Goal: Find contact information: Find contact information

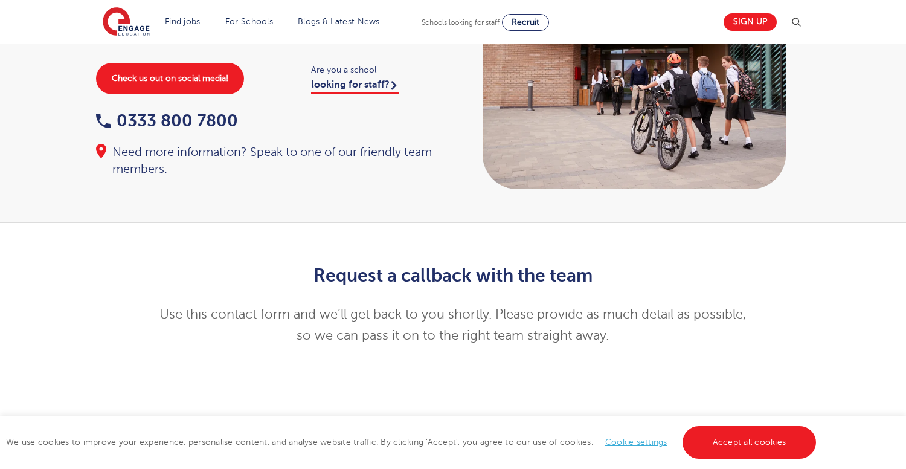
scroll to position [102, 0]
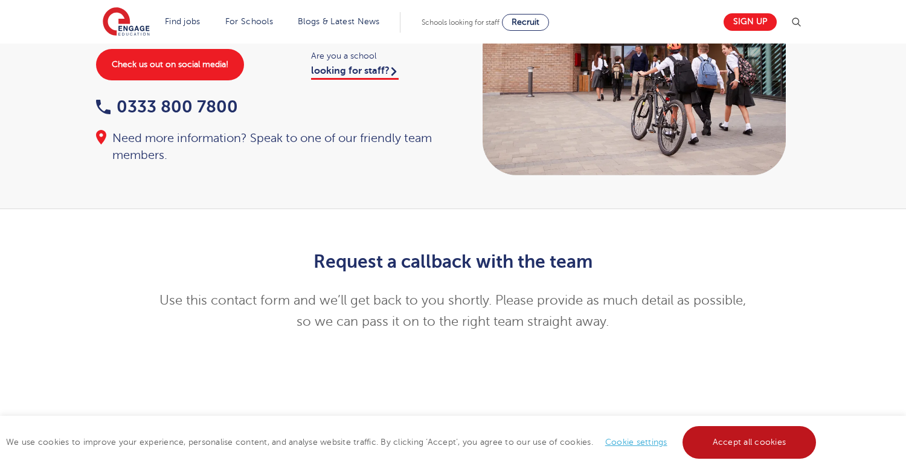
click at [738, 448] on link "Accept all cookies" at bounding box center [750, 442] width 134 height 33
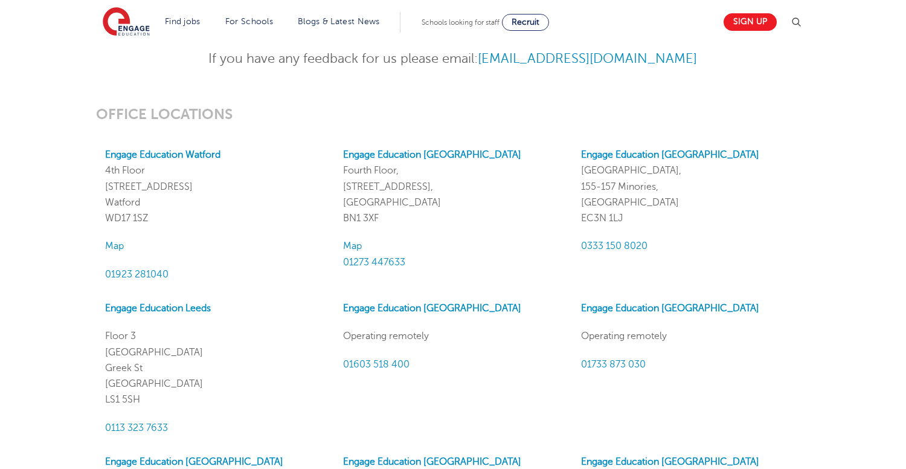
scroll to position [1036, 0]
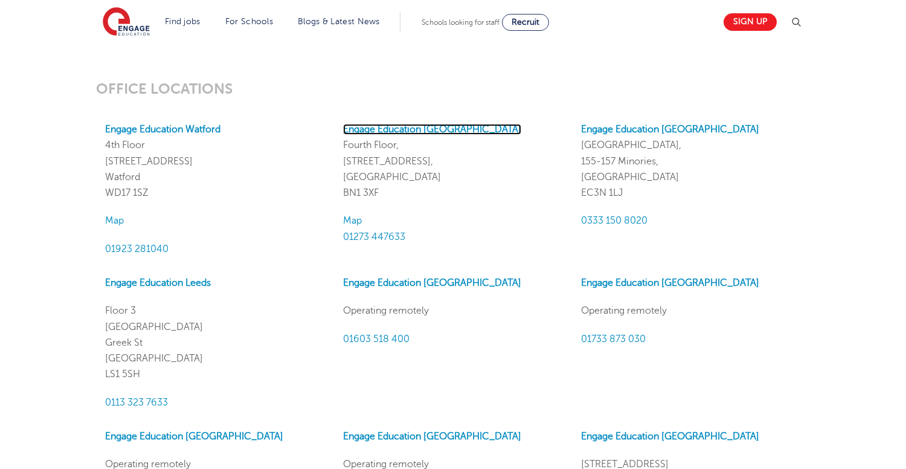
click at [425, 126] on strong "Engage Education [GEOGRAPHIC_DATA]" at bounding box center [432, 129] width 178 height 11
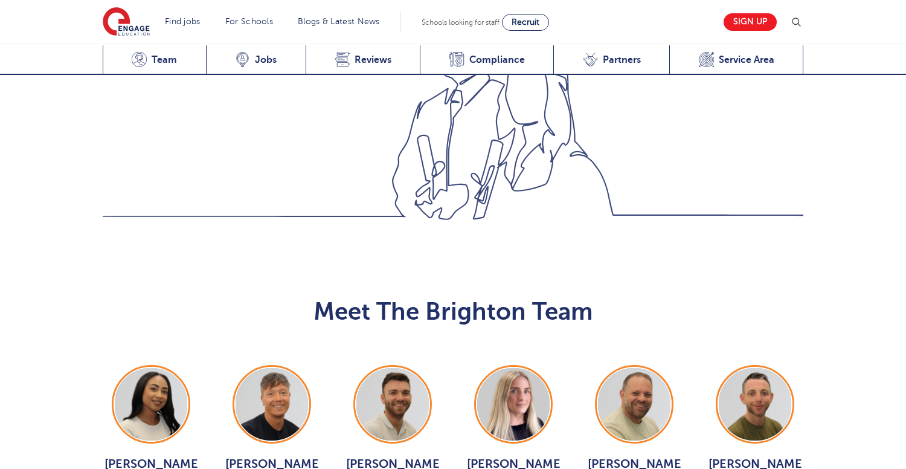
scroll to position [1137, 0]
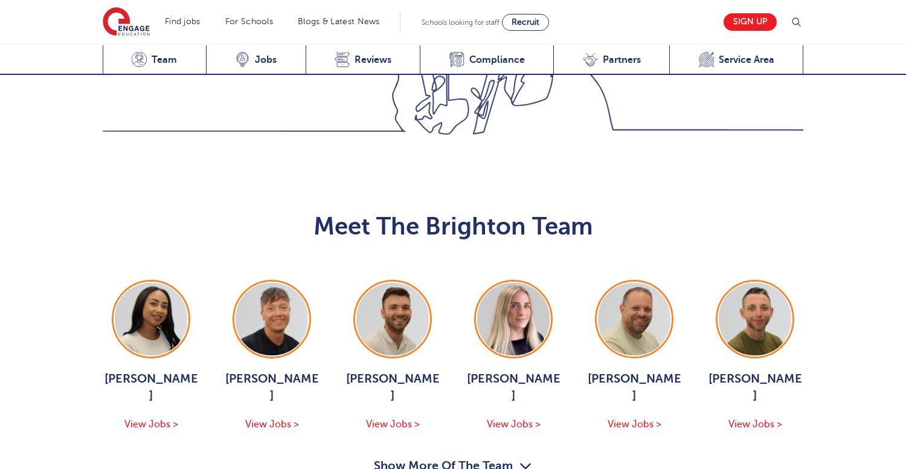
click at [510, 456] on button "Show More Of The Team" at bounding box center [453, 467] width 158 height 23
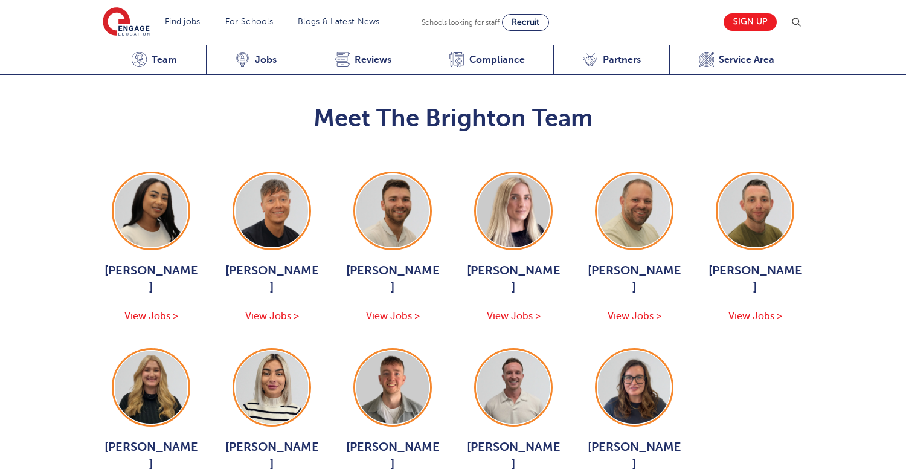
scroll to position [1238, 0]
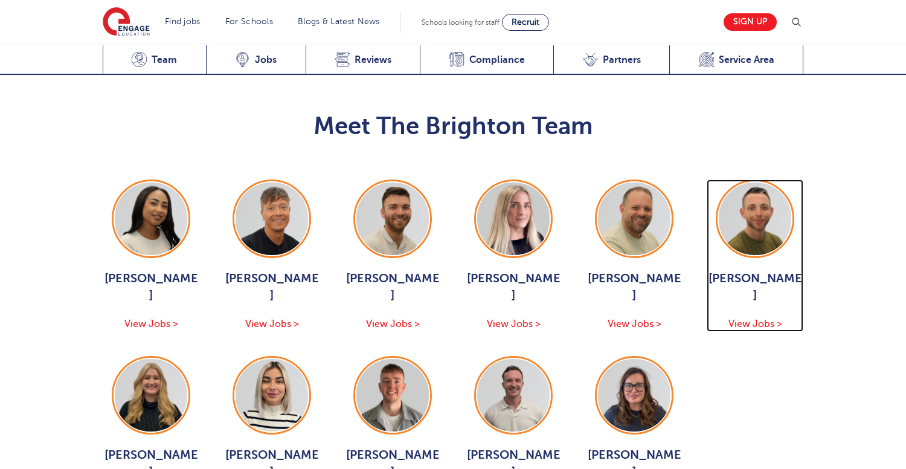
click at [747, 270] on span "Ryan Simmons" at bounding box center [755, 287] width 97 height 34
